Goal: Task Accomplishment & Management: Manage account settings

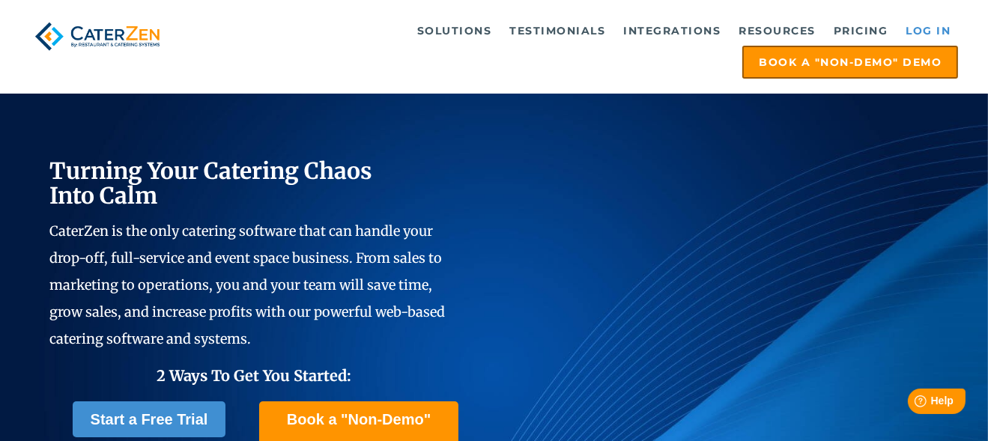
click at [935, 32] on link "Log in" at bounding box center [928, 31] width 60 height 30
click at [929, 31] on link "Log in" at bounding box center [928, 31] width 60 height 30
click at [929, 29] on link "Log in" at bounding box center [928, 31] width 60 height 30
